Goal: Task Accomplishment & Management: Complete application form

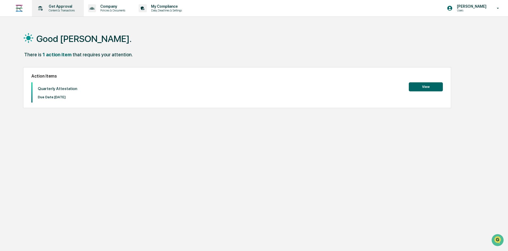
click at [59, 8] on p "Get Approval" at bounding box center [60, 6] width 33 height 4
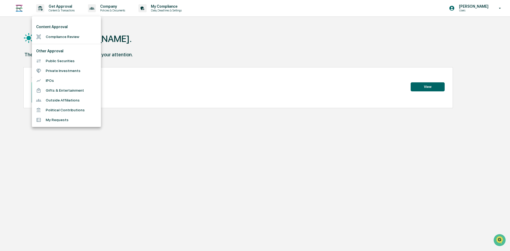
click at [60, 37] on li "Compliance Review" at bounding box center [66, 37] width 69 height 10
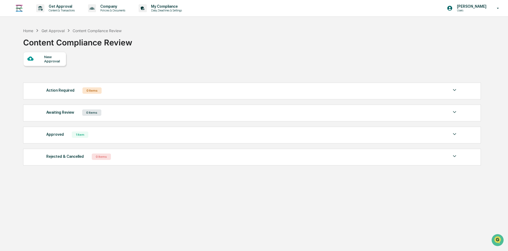
click at [33, 54] on div "New Approval" at bounding box center [44, 59] width 43 height 14
click at [57, 10] on p "Content & Transactions" at bounding box center [60, 11] width 33 height 4
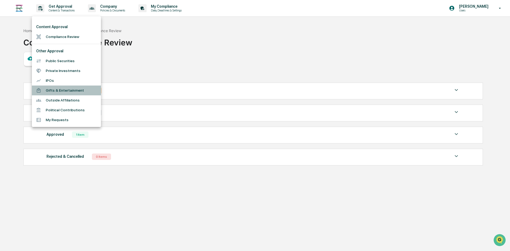
click at [61, 95] on li "Gifts & Entertainment" at bounding box center [66, 91] width 69 height 10
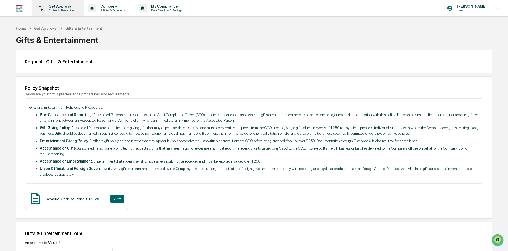
click at [56, 7] on p "Get Approval" at bounding box center [60, 6] width 33 height 4
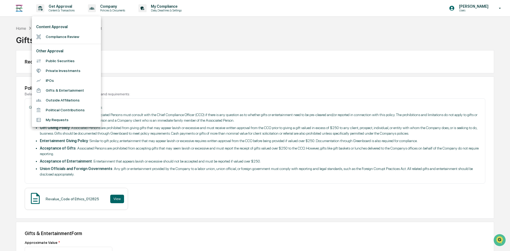
click at [63, 102] on li "Outside Affiliations" at bounding box center [66, 100] width 69 height 10
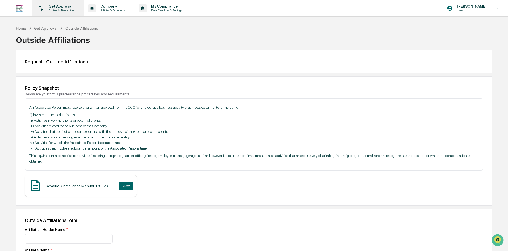
click at [63, 4] on div "Get Approval Content & Transactions" at bounding box center [57, 8] width 47 height 16
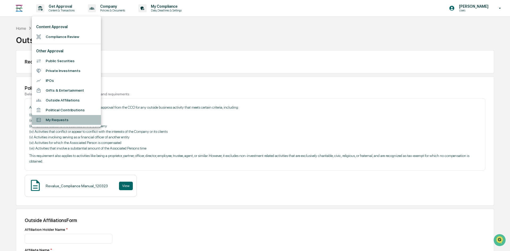
click at [58, 122] on li "My Requests" at bounding box center [66, 120] width 69 height 10
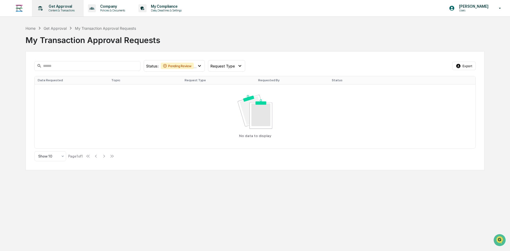
click at [57, 5] on p "Get Approval" at bounding box center [60, 6] width 33 height 4
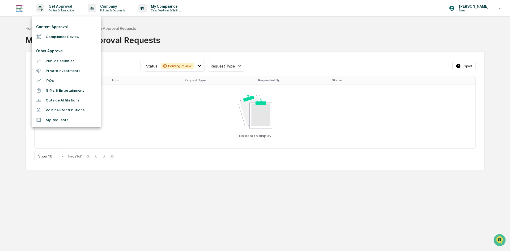
click at [59, 58] on li "Public Securities" at bounding box center [66, 61] width 69 height 10
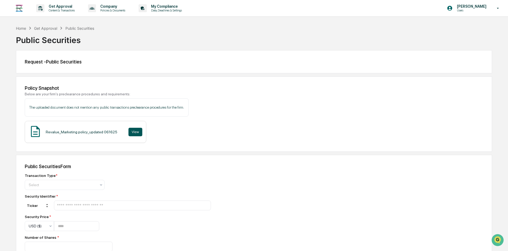
click at [129, 133] on button "View" at bounding box center [135, 132] width 14 height 9
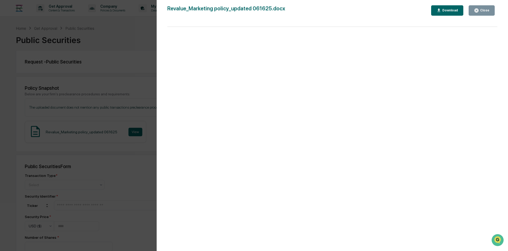
click at [476, 15] on button "Close" at bounding box center [481, 10] width 26 height 10
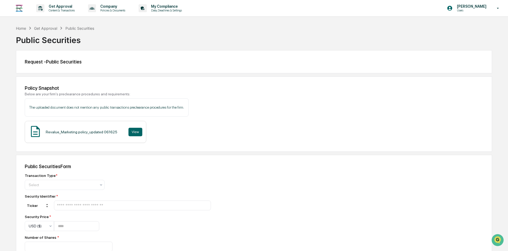
click at [45, 28] on div "Get Approval" at bounding box center [45, 28] width 23 height 5
click at [23, 27] on div "Home" at bounding box center [21, 28] width 10 height 5
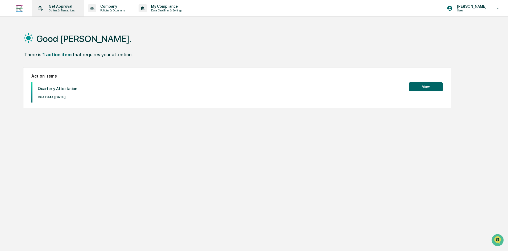
click at [64, 7] on p "Get Approval" at bounding box center [60, 6] width 33 height 4
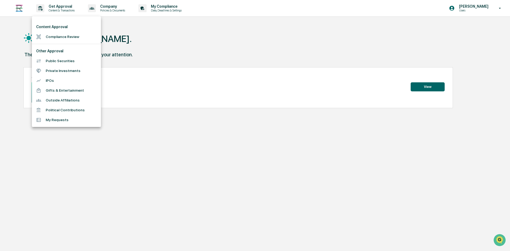
click at [62, 37] on li "Compliance Review" at bounding box center [66, 37] width 69 height 10
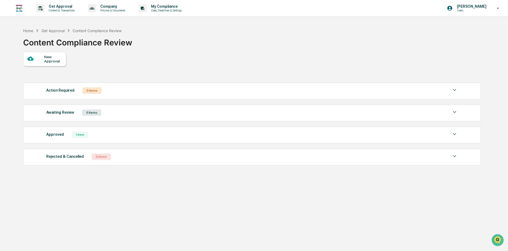
click at [54, 57] on div "New Approval" at bounding box center [53, 59] width 18 height 9
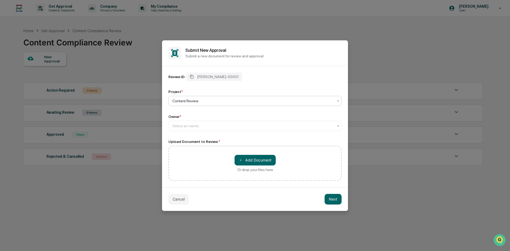
click at [195, 100] on div at bounding box center [252, 100] width 161 height 5
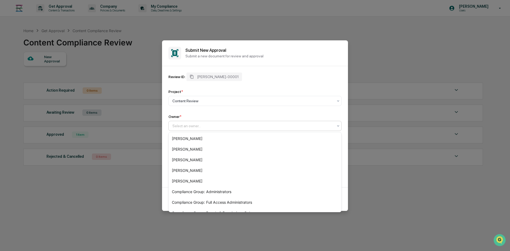
click at [199, 128] on div at bounding box center [252, 125] width 161 height 5
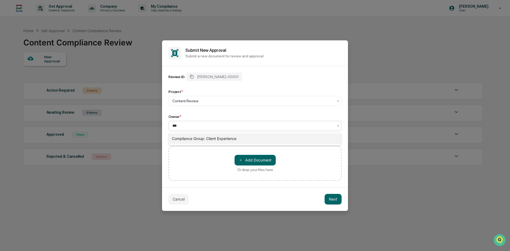
type input "****"
click at [211, 129] on div at bounding box center [253, 125] width 166 height 7
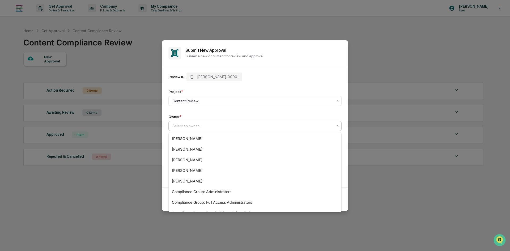
click at [207, 127] on div at bounding box center [252, 125] width 161 height 5
click at [250, 112] on div "Review ID: [PERSON_NAME]-00001 Project * Content Review Owner * 14 results avai…" at bounding box center [254, 102] width 173 height 58
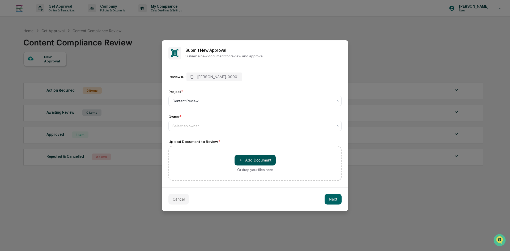
click at [241, 161] on span "＋" at bounding box center [241, 160] width 4 height 5
click at [181, 202] on button "Cancel" at bounding box center [178, 199] width 20 height 11
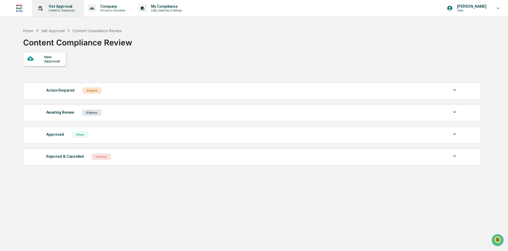
click at [52, 12] on div "Get Approval Content & Transactions" at bounding box center [57, 8] width 47 height 16
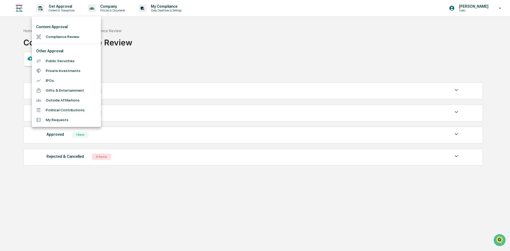
click at [58, 109] on li "Political Contributions" at bounding box center [66, 110] width 69 height 10
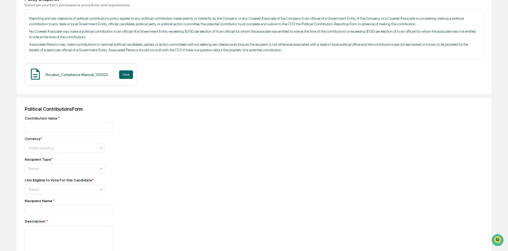
scroll to position [88, 0]
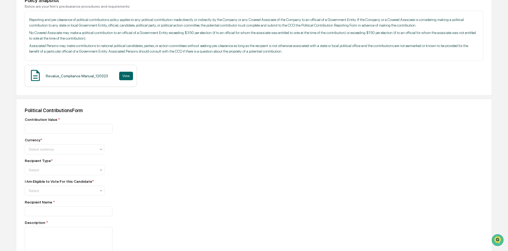
drag, startPoint x: 500, startPoint y: 122, endPoint x: 505, endPoint y: 179, distance: 57.3
click at [505, 179] on div "Home Get Approval Political Contributions Political Contributions Request - Pol…" at bounding box center [254, 139] width 508 height 402
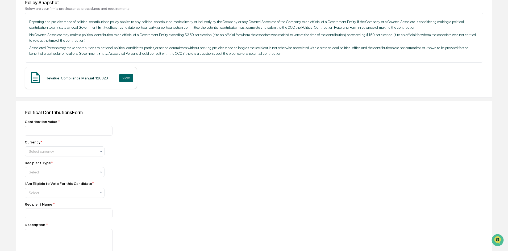
scroll to position [0, 0]
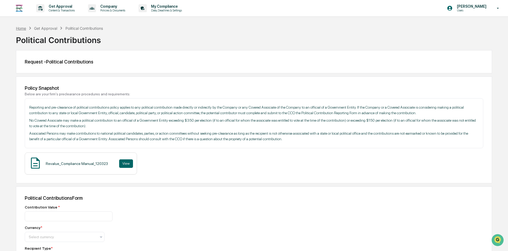
click at [21, 28] on div "Home" at bounding box center [21, 28] width 10 height 5
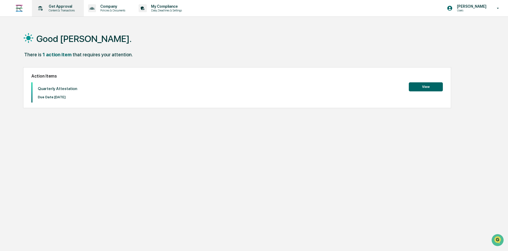
click at [61, 4] on div "Get Approval Content & Transactions" at bounding box center [57, 8] width 47 height 16
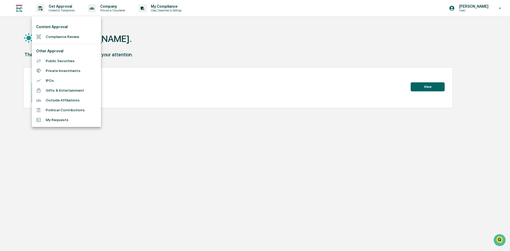
click at [503, 7] on div at bounding box center [255, 125] width 510 height 251
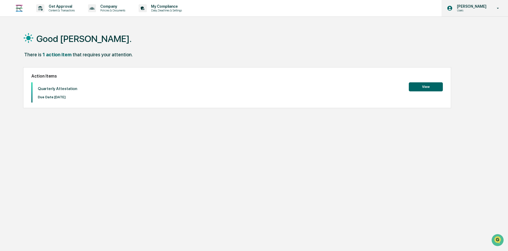
click at [498, 7] on icon at bounding box center [497, 8] width 9 height 5
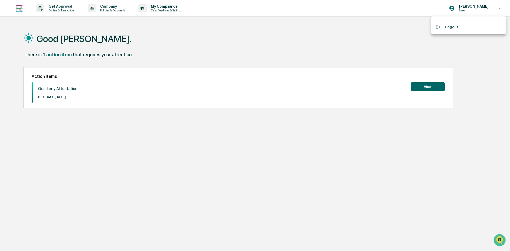
click at [167, 8] on div at bounding box center [255, 125] width 510 height 251
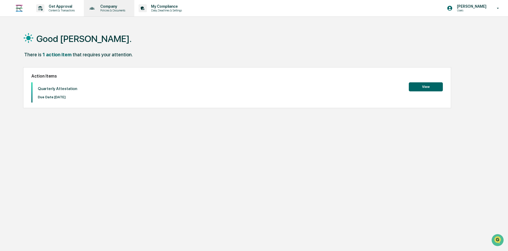
click at [106, 4] on p "Company" at bounding box center [112, 6] width 32 height 4
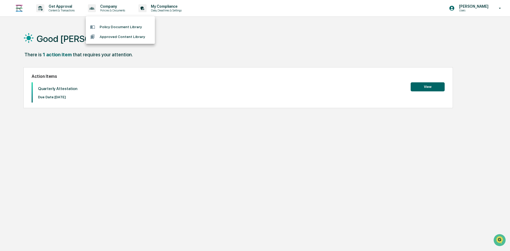
click at [67, 7] on div at bounding box center [255, 125] width 510 height 251
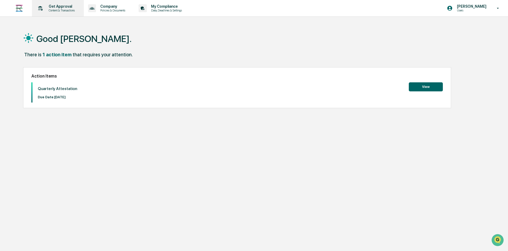
click at [48, 6] on p "Get Approval" at bounding box center [60, 6] width 33 height 4
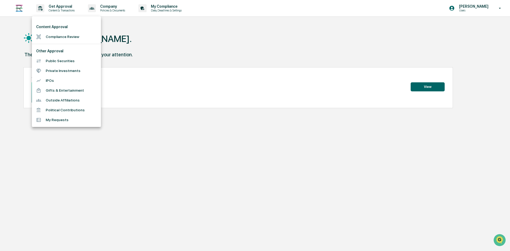
click at [61, 88] on li "Gifts & Entertainment" at bounding box center [66, 91] width 69 height 10
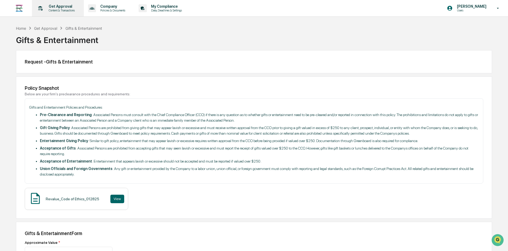
click at [50, 7] on p "Get Approval" at bounding box center [60, 6] width 33 height 4
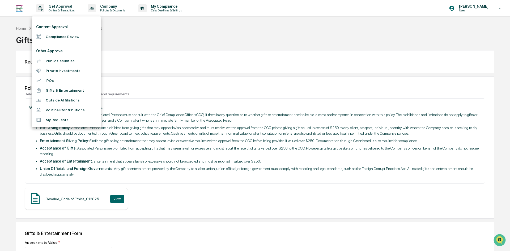
click at [58, 121] on li "My Requests" at bounding box center [66, 120] width 69 height 10
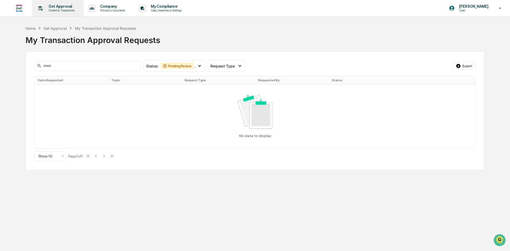
click at [64, 7] on p "Get Approval" at bounding box center [60, 6] width 33 height 4
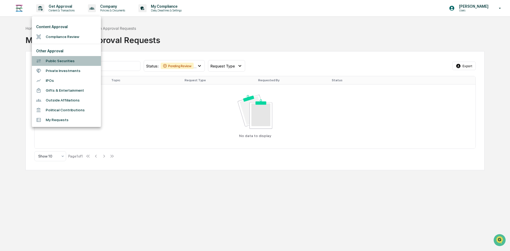
click at [58, 62] on li "Public Securities" at bounding box center [66, 61] width 69 height 10
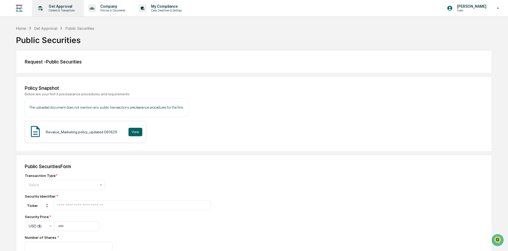
click at [59, 10] on p "Content & Transactions" at bounding box center [60, 11] width 33 height 4
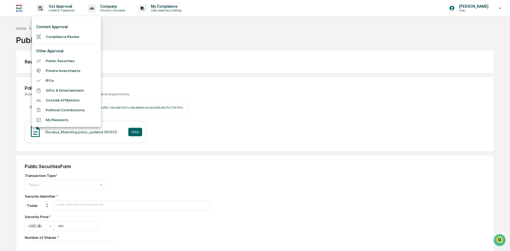
click at [22, 28] on div at bounding box center [255, 125] width 510 height 251
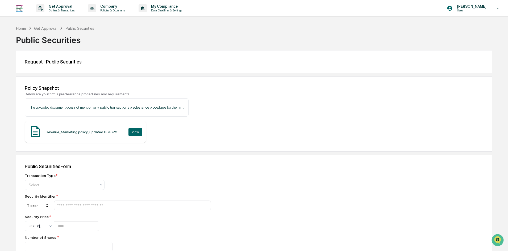
click at [21, 28] on div "Home" at bounding box center [21, 28] width 10 height 5
